Goal: Task Accomplishment & Management: Use online tool/utility

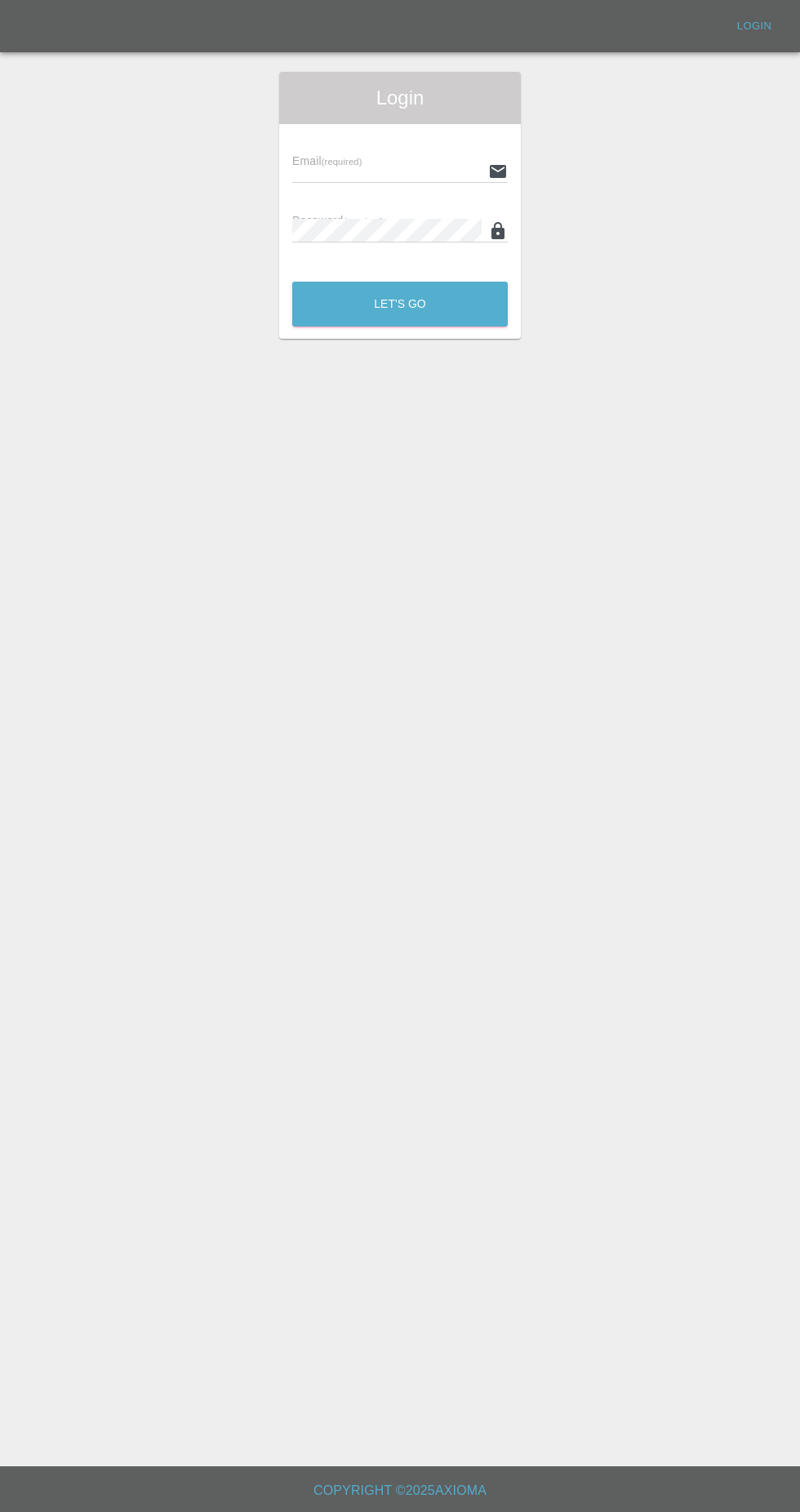
click at [400, 124] on div "Login" at bounding box center [400, 97] width 242 height 52
click at [397, 169] on input "text" at bounding box center [386, 171] width 189 height 24
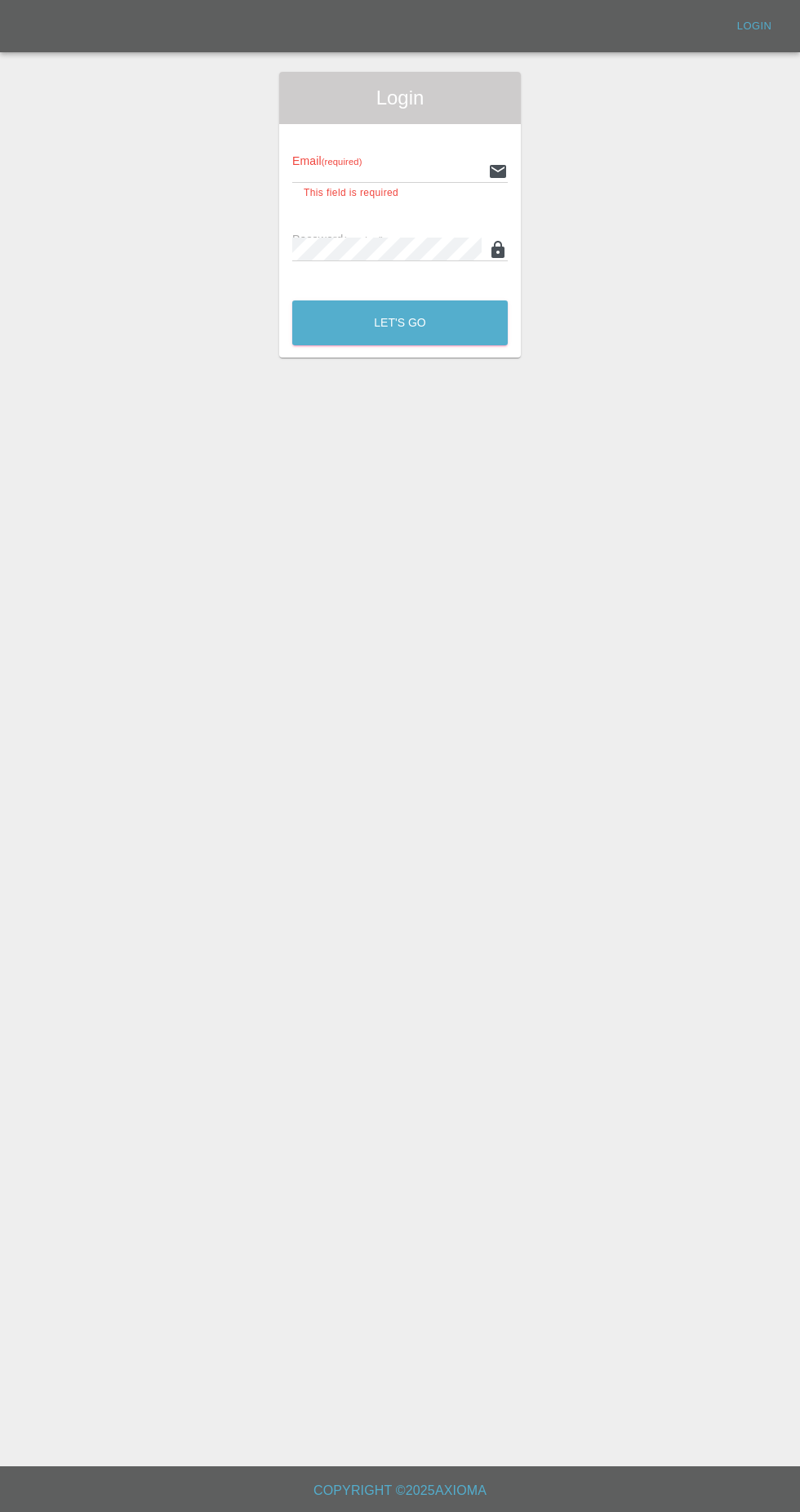
type input "[EMAIL_ADDRESS][DOMAIN_NAME]"
click at [292, 300] on button "Let's Go" at bounding box center [399, 322] width 215 height 45
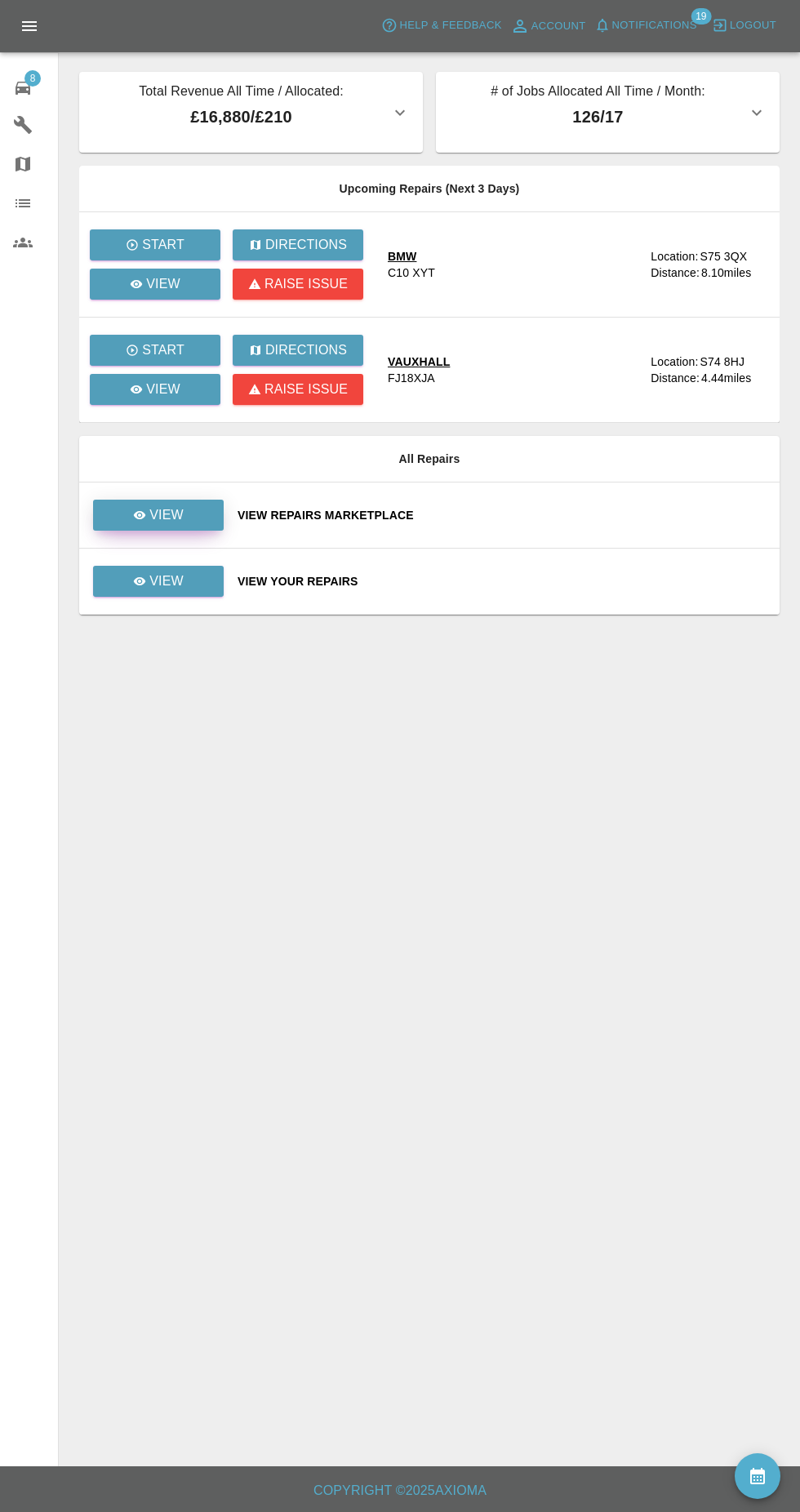
click at [210, 510] on link "View" at bounding box center [158, 515] width 131 height 31
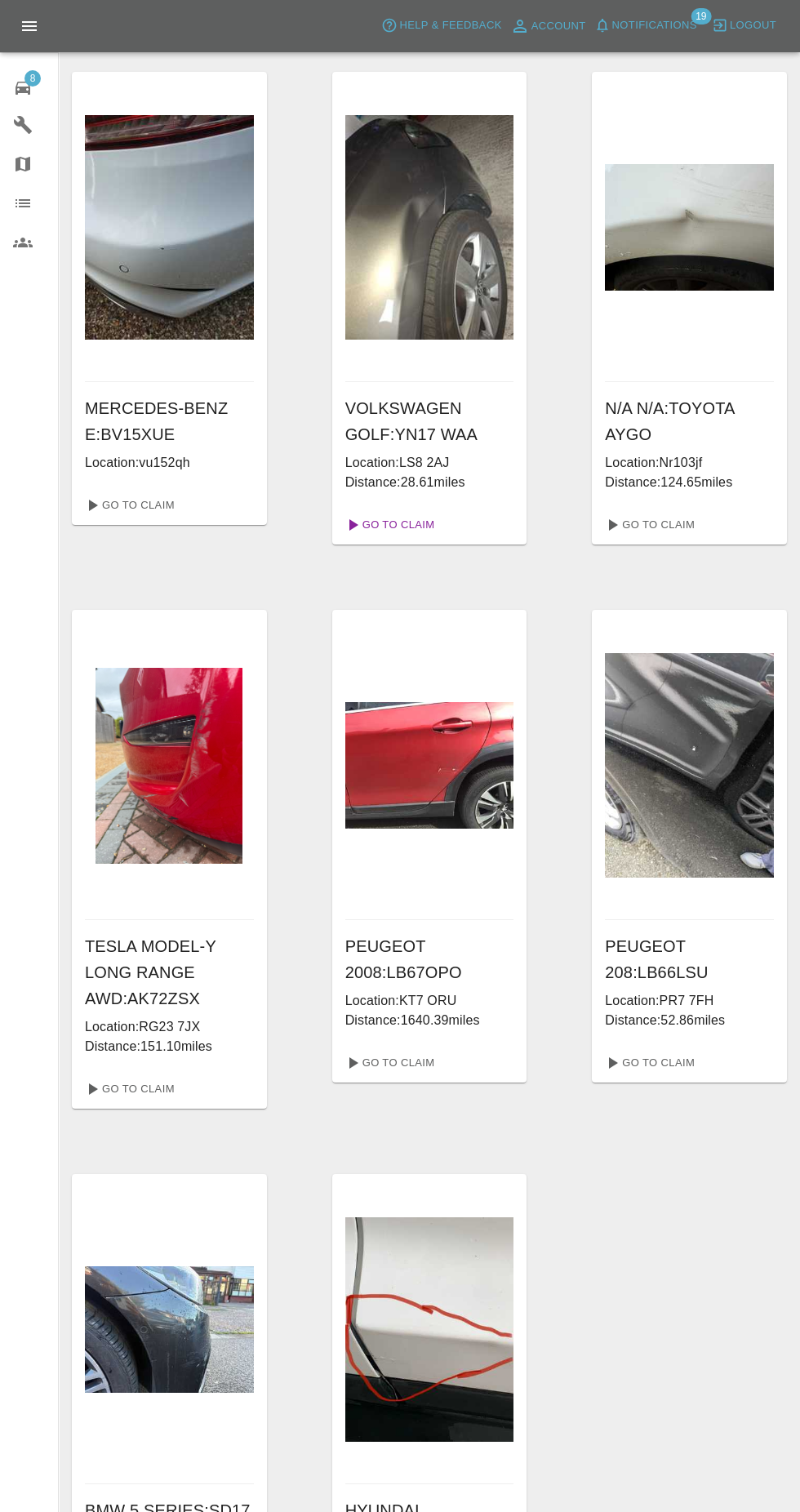
click at [409, 519] on link "Go To Claim" at bounding box center [389, 524] width 101 height 27
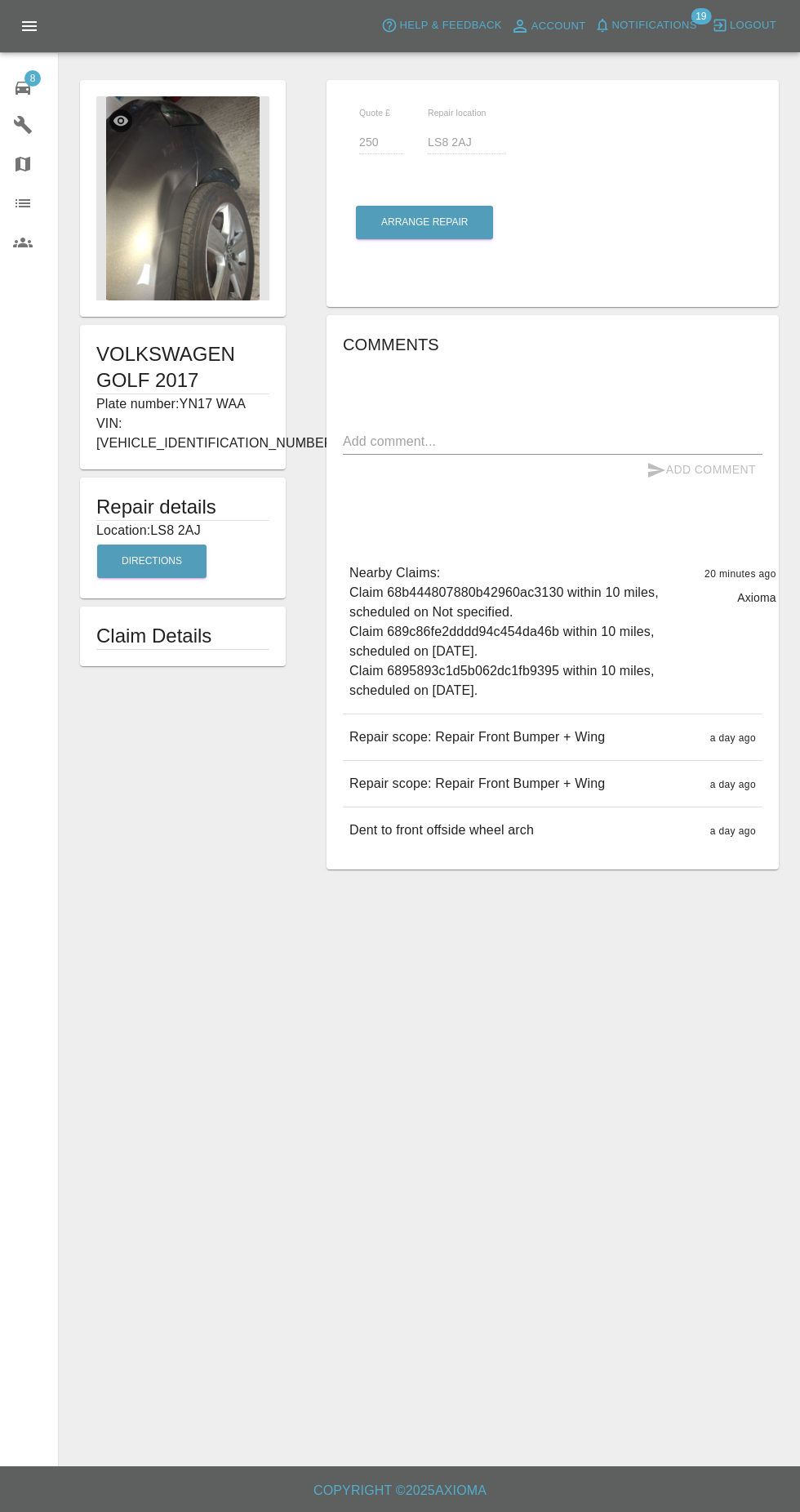
click at [210, 238] on img at bounding box center [182, 198] width 173 height 204
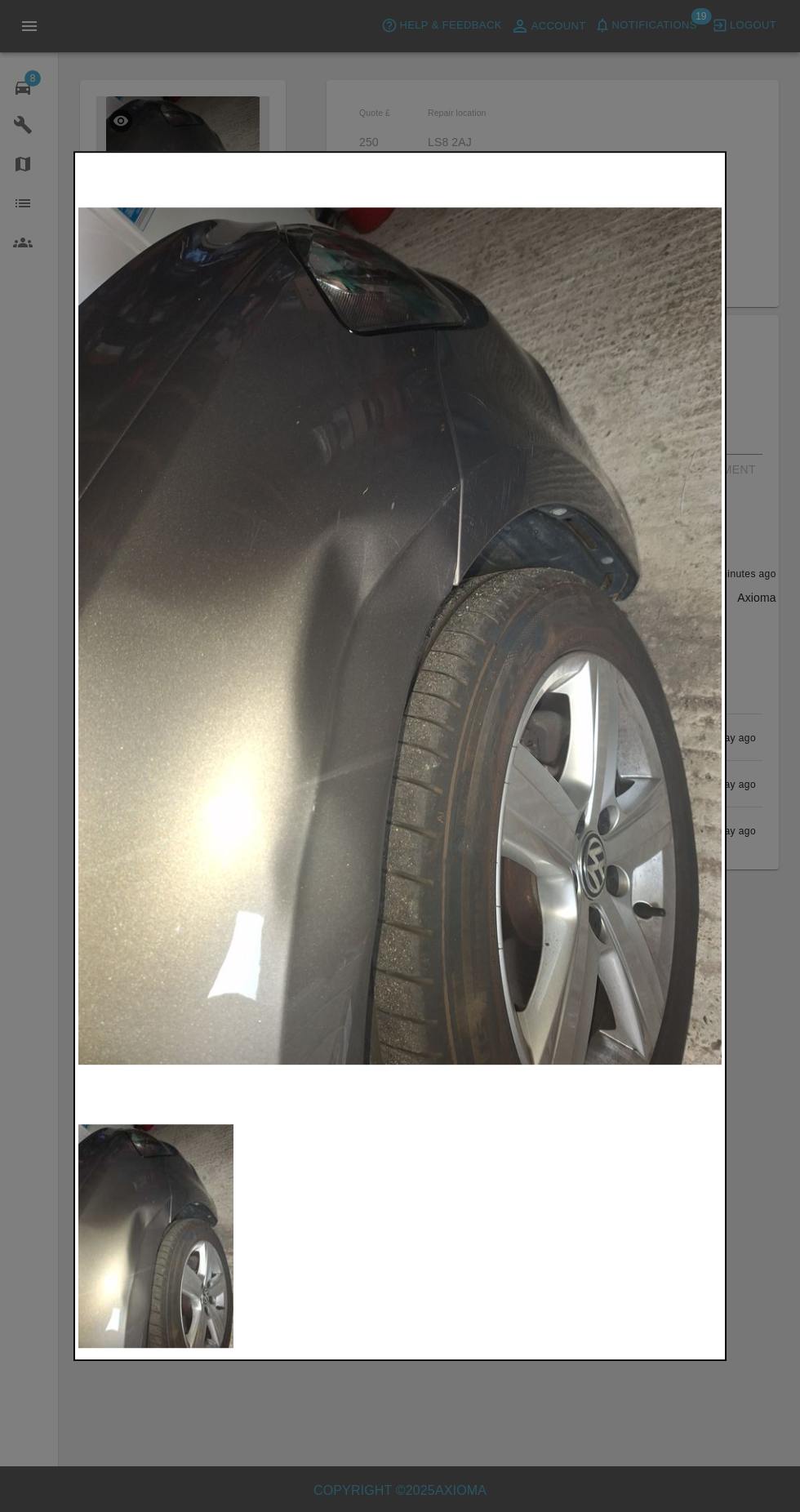
click at [765, 790] on div at bounding box center [400, 756] width 800 height 1512
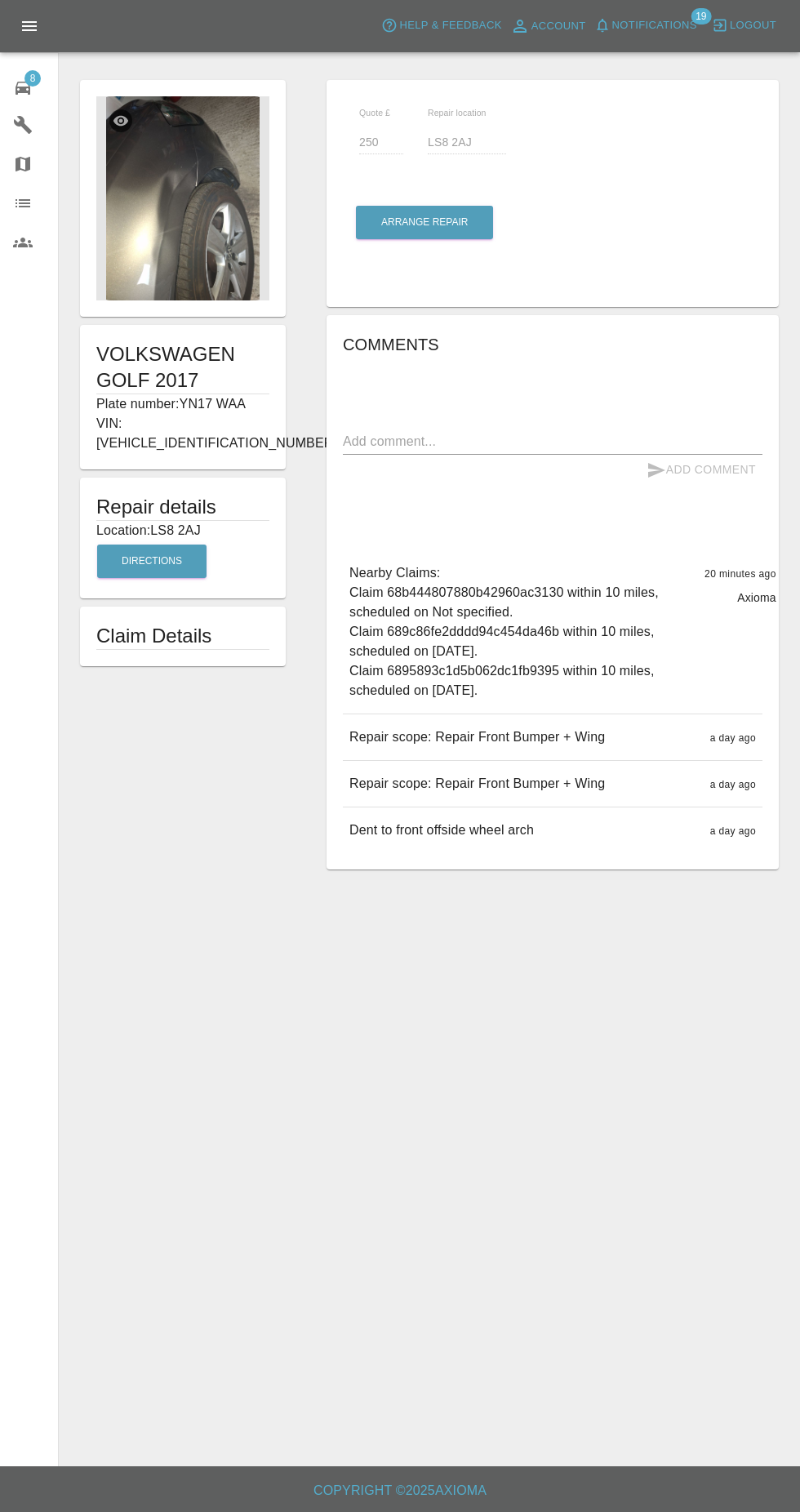
click at [161, 377] on h1 "VOLKSWAGEN GOLF 2017" at bounding box center [182, 367] width 173 height 52
click at [166, 259] on img at bounding box center [182, 198] width 173 height 204
